Goal: Task Accomplishment & Management: Manage account settings

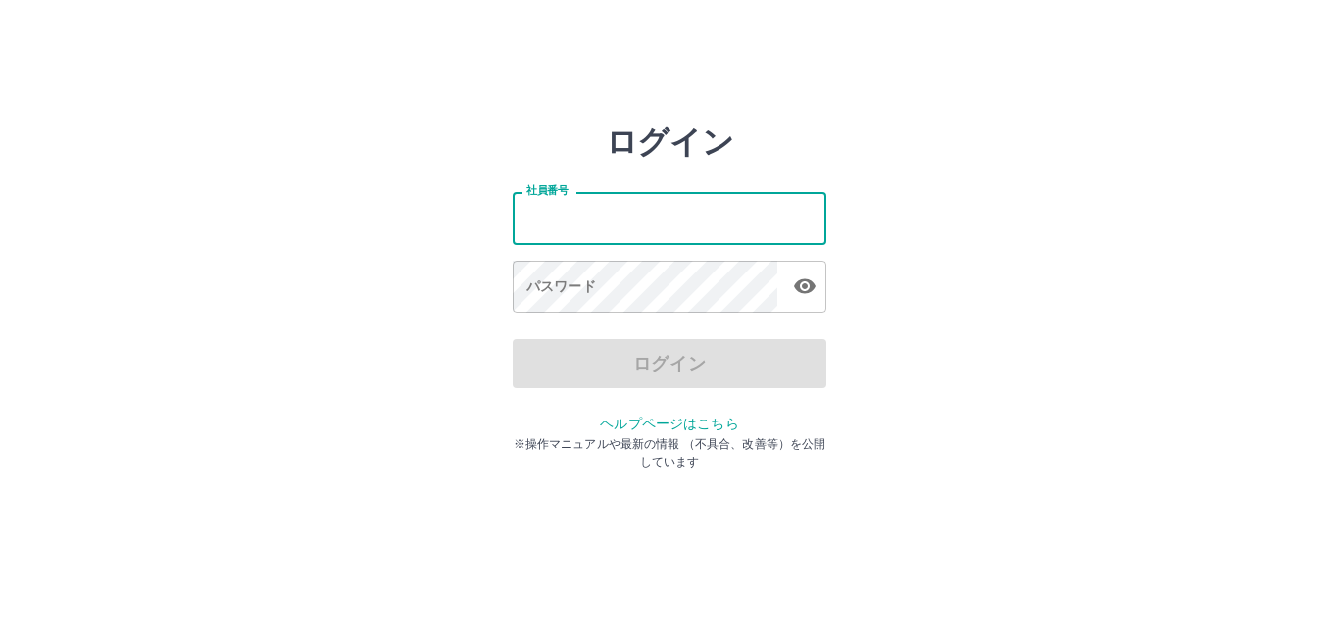
type input "*******"
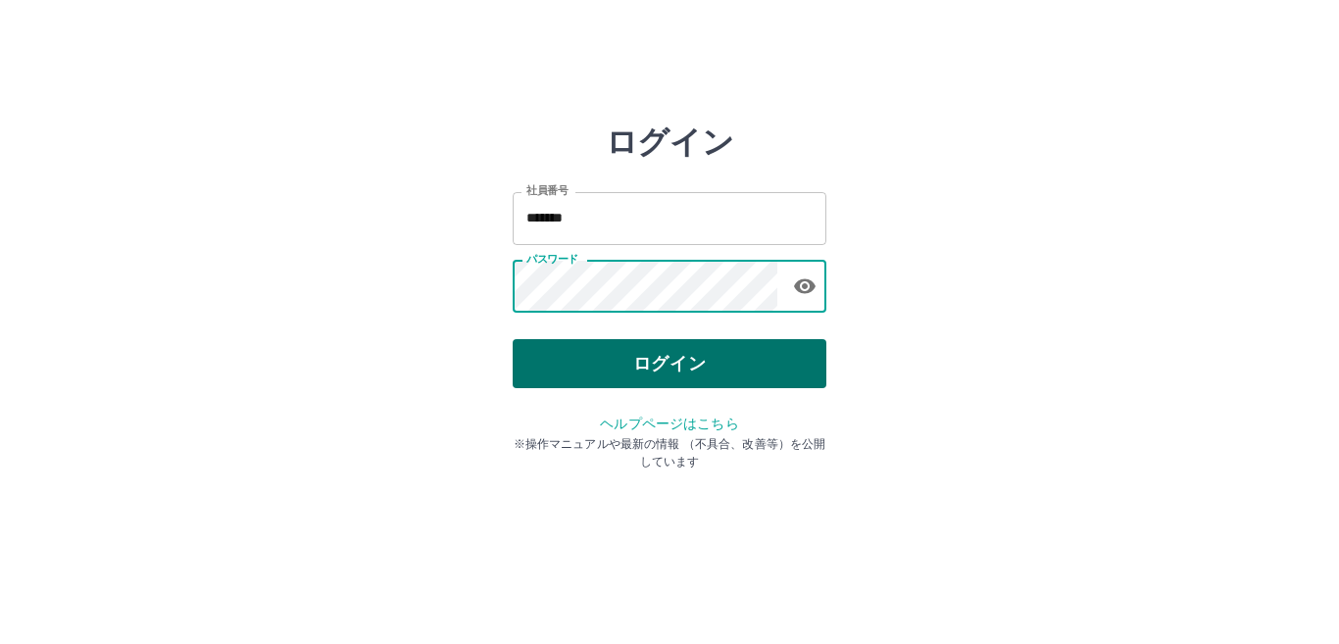
click at [632, 357] on button "ログイン" at bounding box center [670, 363] width 314 height 49
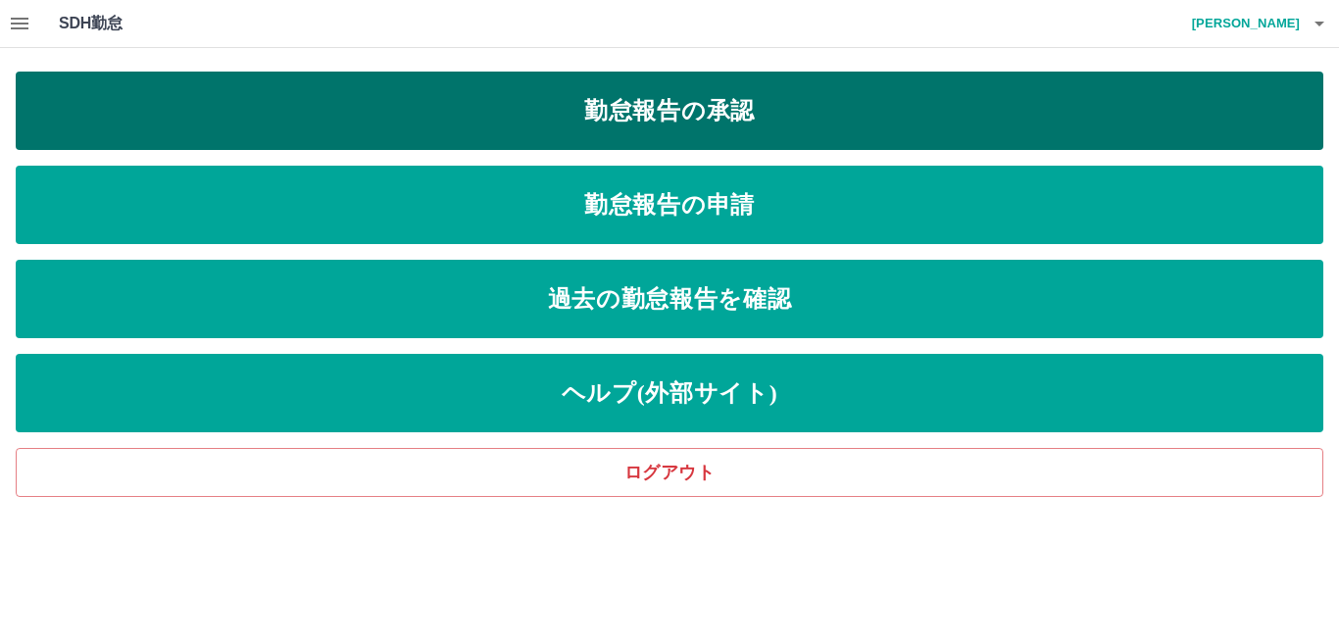
click at [723, 137] on link "勤怠報告の承認" at bounding box center [670, 111] width 1308 height 78
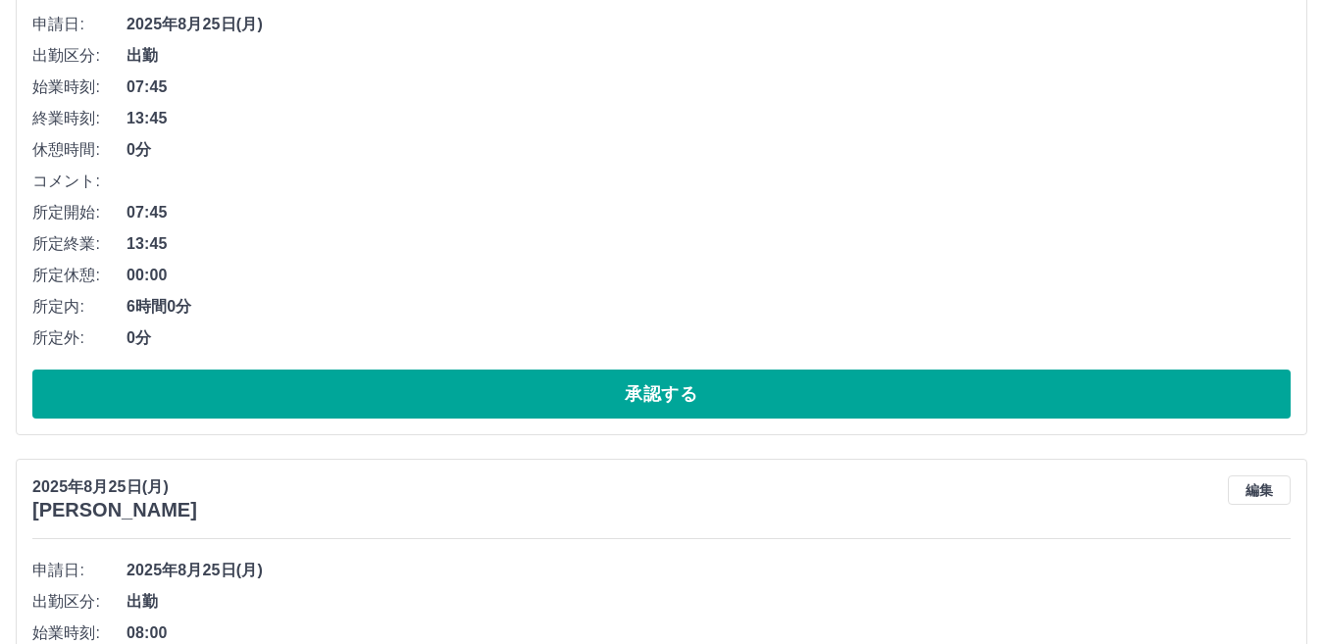
scroll to position [883, 0]
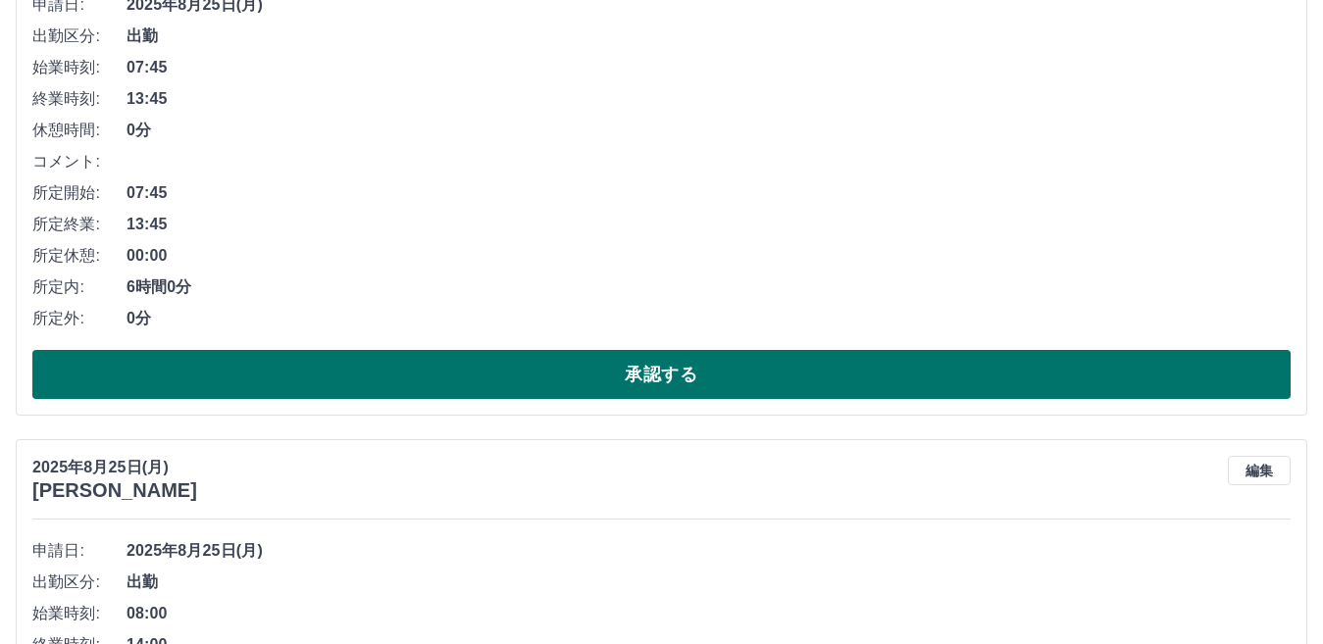
click at [608, 377] on button "承認する" at bounding box center [661, 374] width 1258 height 49
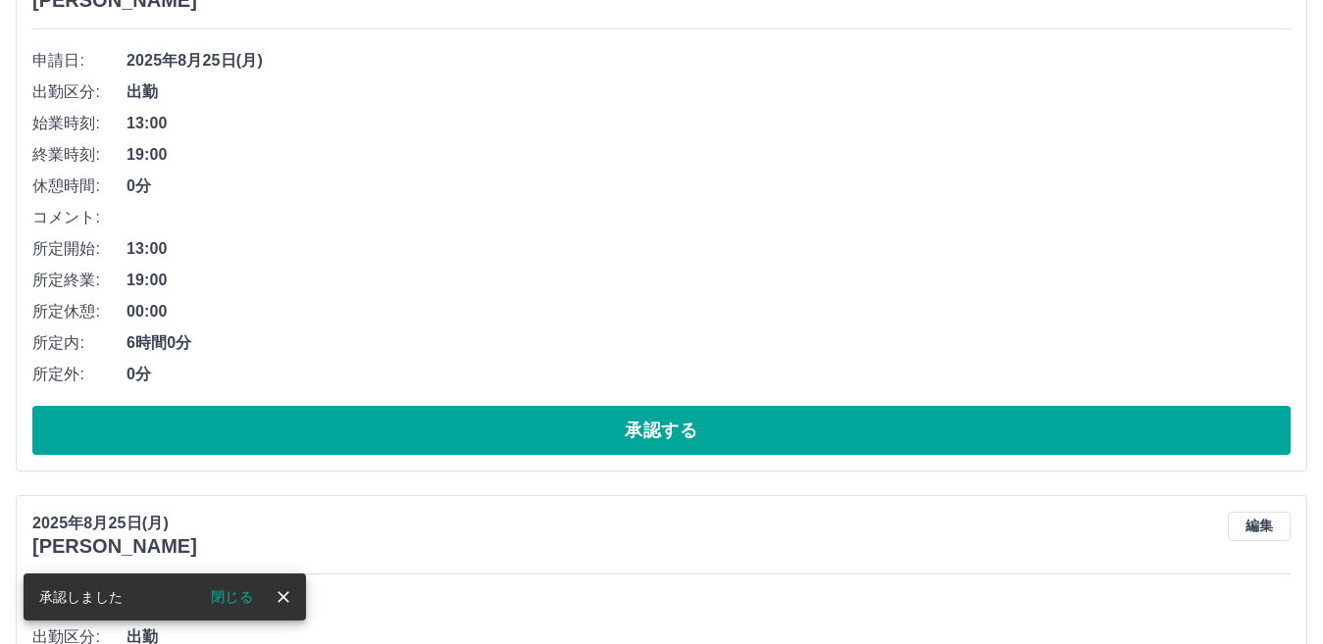
scroll to position [828, 0]
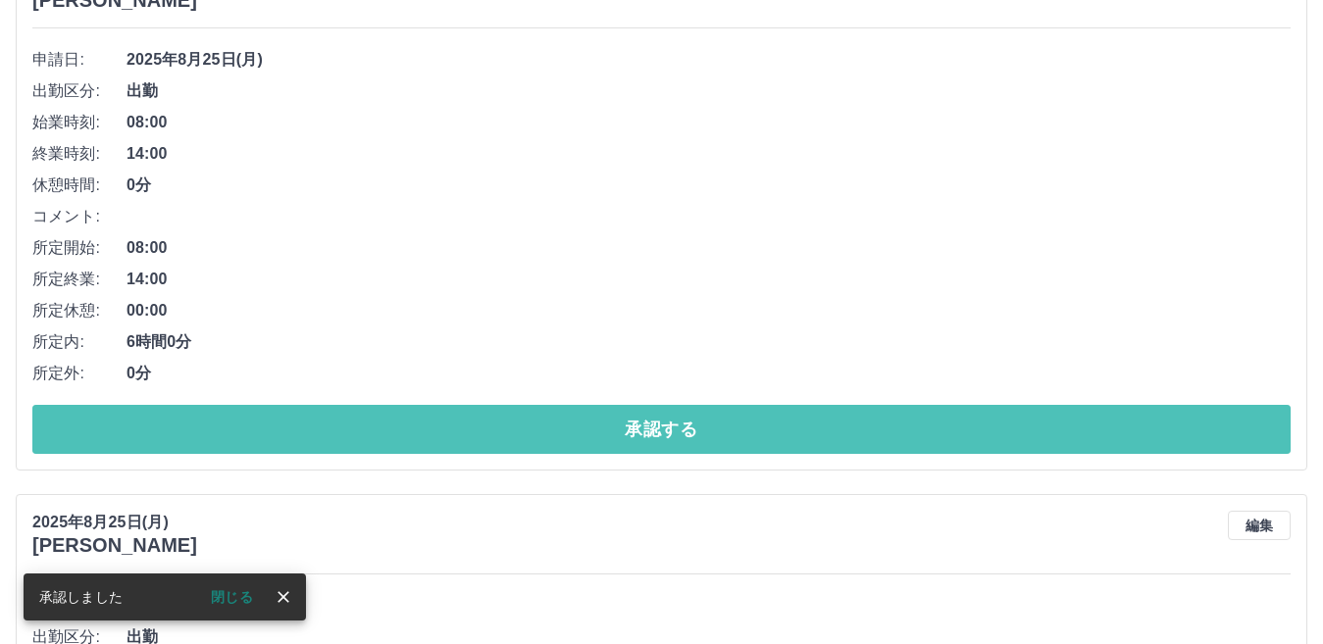
click at [589, 423] on button "承認する" at bounding box center [661, 429] width 1258 height 49
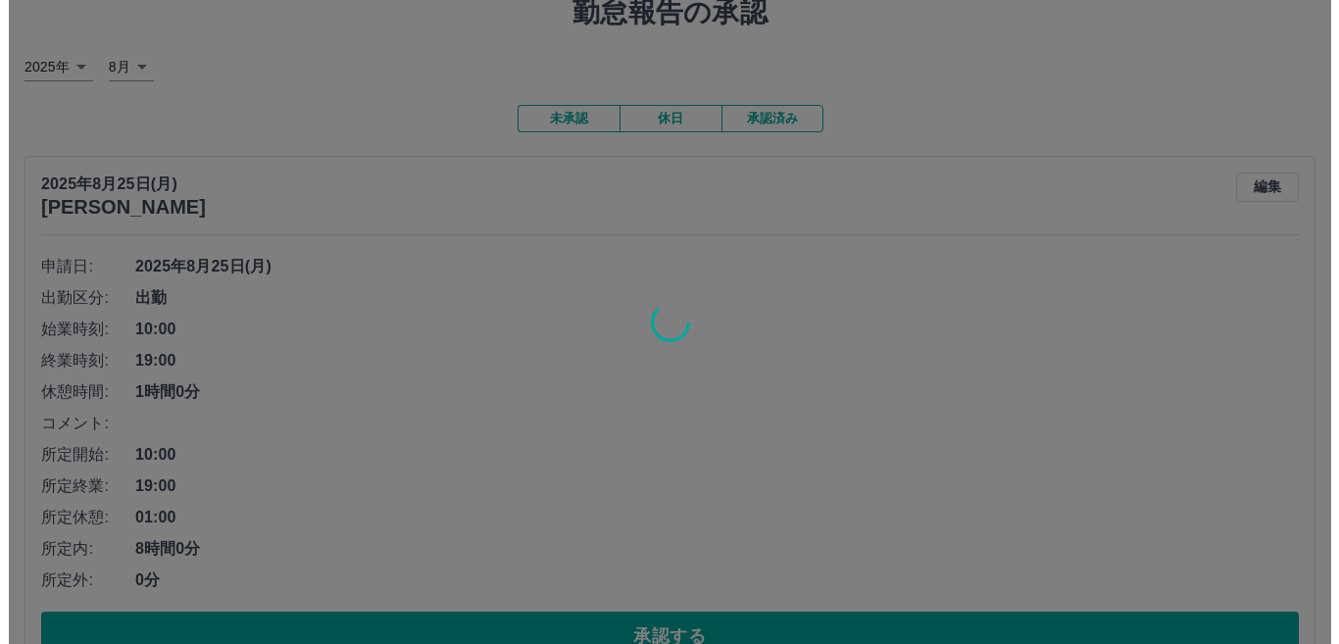
scroll to position [0, 0]
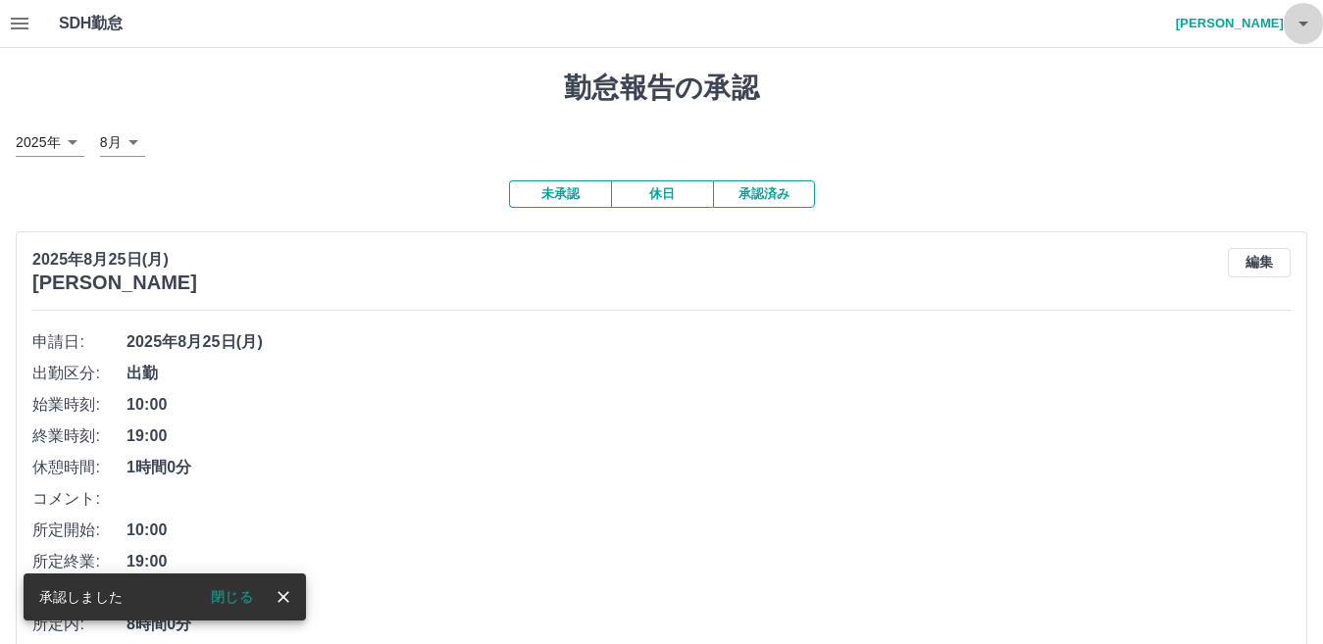
click at [1296, 20] on icon "button" at bounding box center [1303, 24] width 24 height 24
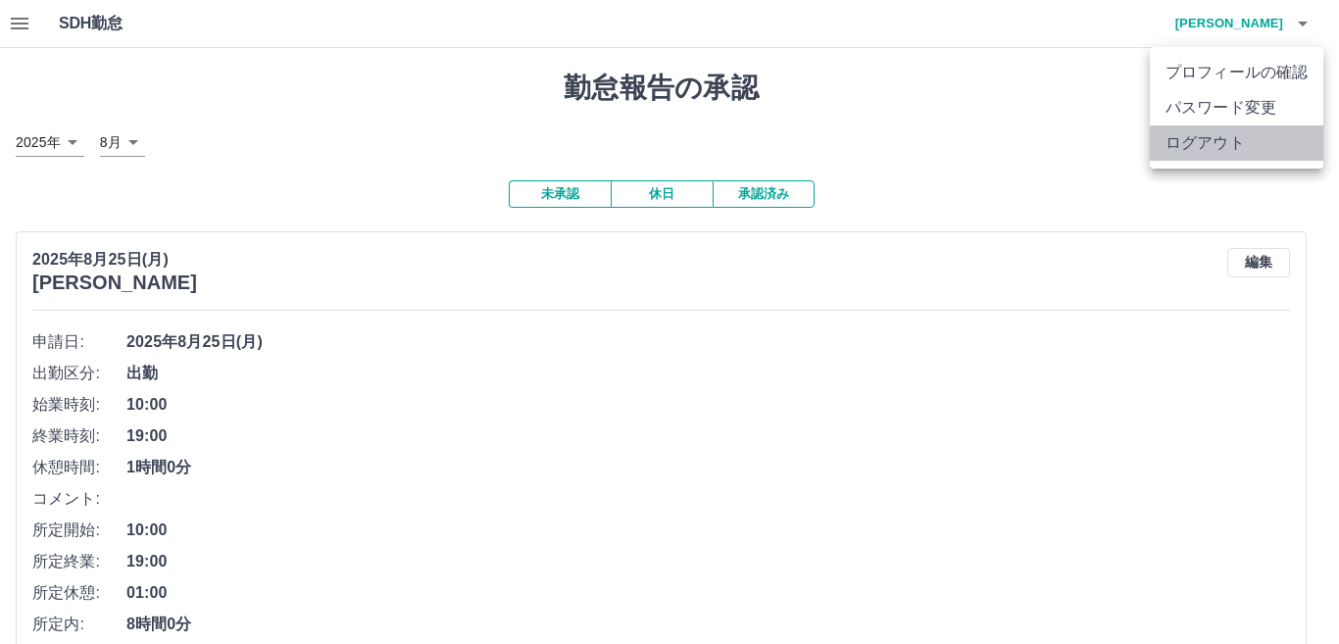
click at [1222, 137] on li "ログアウト" at bounding box center [1237, 143] width 174 height 35
